Goal: Task Accomplishment & Management: Manage account settings

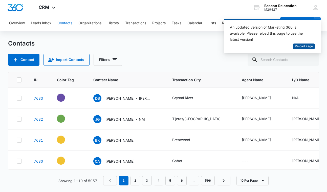
click at [299, 48] on span "Reload Page" at bounding box center [304, 46] width 18 height 5
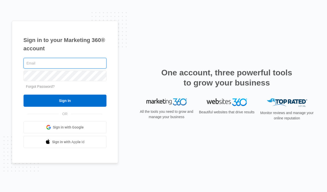
type input "hayley@beaconrelocation.com"
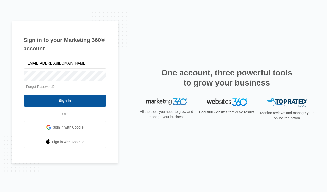
click at [71, 99] on input "Sign In" at bounding box center [65, 101] width 83 height 12
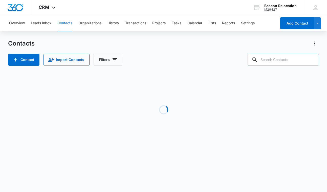
click at [275, 60] on input "text" at bounding box center [283, 60] width 71 height 12
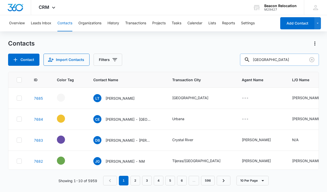
type input "[GEOGRAPHIC_DATA]"
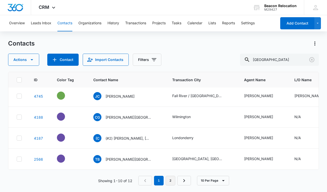
click at [171, 182] on link "2" at bounding box center [171, 181] width 10 height 10
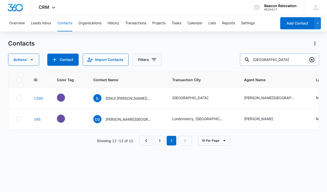
click at [312, 58] on icon "Clear" at bounding box center [312, 59] width 5 height 5
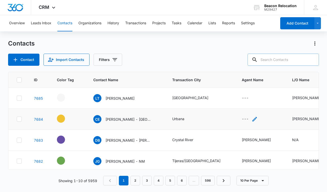
click at [253, 118] on icon "Agent Name - - Select to Edit Field" at bounding box center [255, 119] width 5 height 5
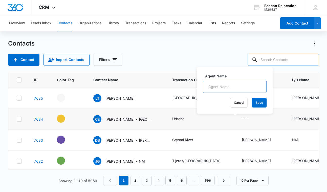
click at [237, 85] on input "Agent Name" at bounding box center [235, 87] width 64 height 12
type input "[PERSON_NAME]"
click at [262, 102] on button "Save" at bounding box center [259, 103] width 15 height 10
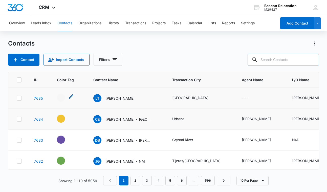
click at [71, 98] on icon "- - Select to Edit Field" at bounding box center [71, 96] width 5 height 5
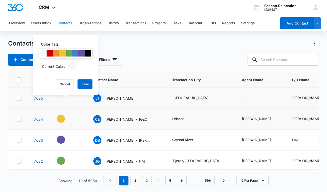
click at [63, 54] on div at bounding box center [63, 53] width 6 height 6
click at [84, 82] on button "Save" at bounding box center [85, 85] width 15 height 10
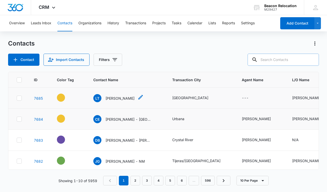
click at [138, 97] on icon "Contact Name - Laura Teves - Select to Edit Field" at bounding box center [141, 97] width 6 height 6
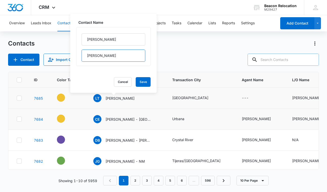
click at [113, 59] on input "Teves" at bounding box center [114, 56] width 64 height 12
type input "Teves - MA"
click at [144, 80] on button "Save" at bounding box center [143, 82] width 15 height 10
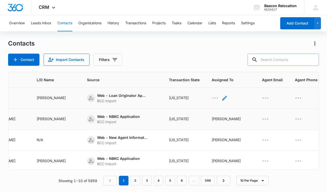
scroll to position [0, 255]
click at [223, 98] on icon "Assigned To - - Select to Edit Field" at bounding box center [225, 98] width 5 height 5
click at [228, 65] on div "Assigned To" at bounding box center [213, 65] width 32 height 11
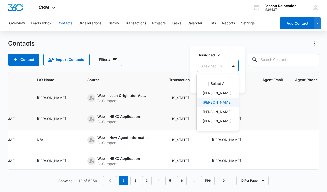
click at [215, 103] on p "[PERSON_NAME]" at bounding box center [217, 102] width 29 height 5
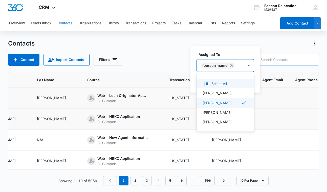
click at [236, 66] on div "[PERSON_NAME]" at bounding box center [220, 66] width 47 height 12
